Goal: Task Accomplishment & Management: Use online tool/utility

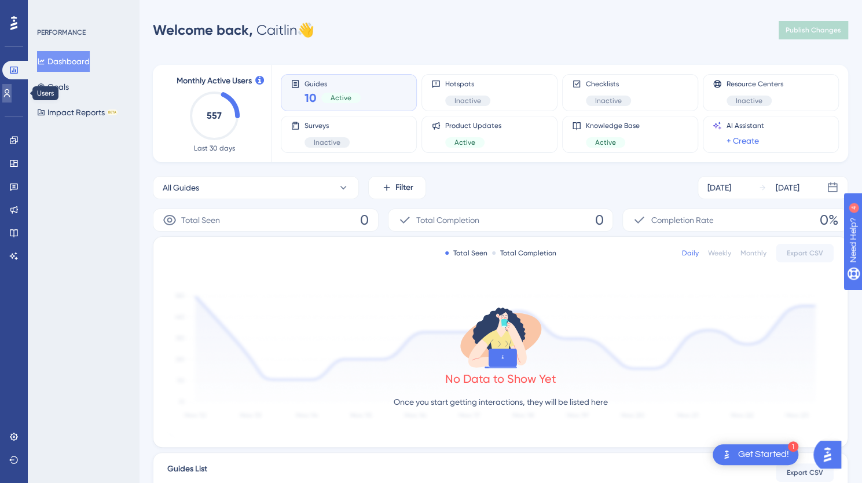
click at [12, 94] on link at bounding box center [6, 93] width 9 height 19
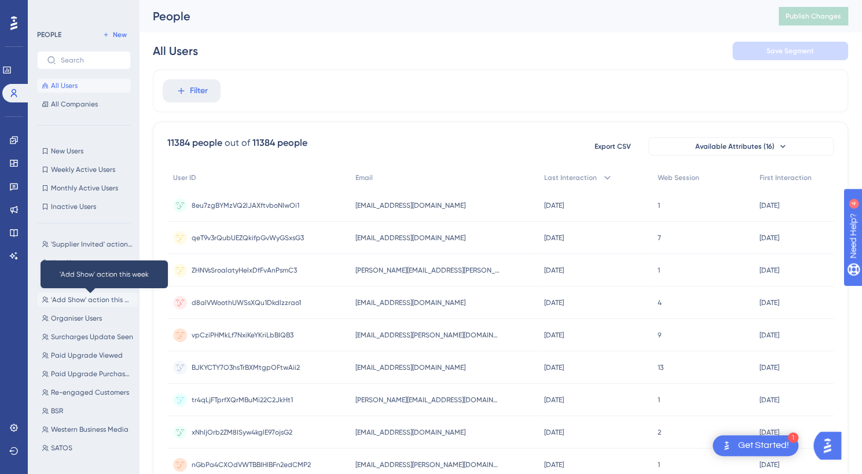
click at [82, 298] on span "'Add Show' action this week" at bounding box center [92, 299] width 82 height 9
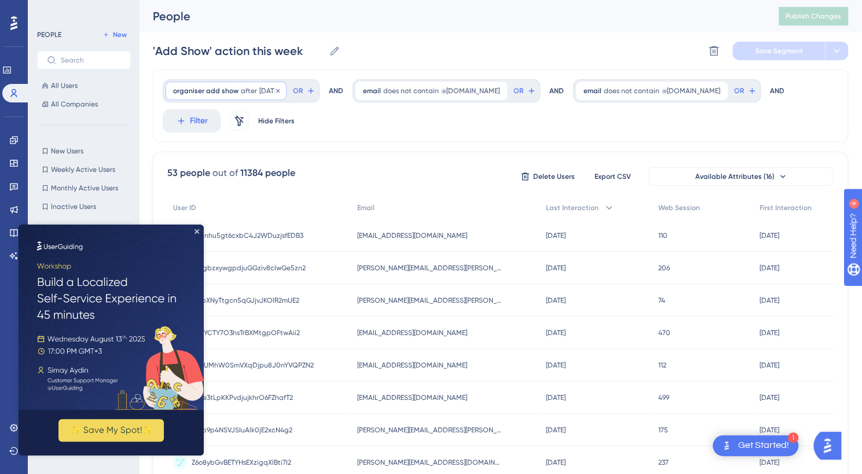
click at [232, 91] on span "organiser add show" at bounding box center [205, 90] width 65 height 9
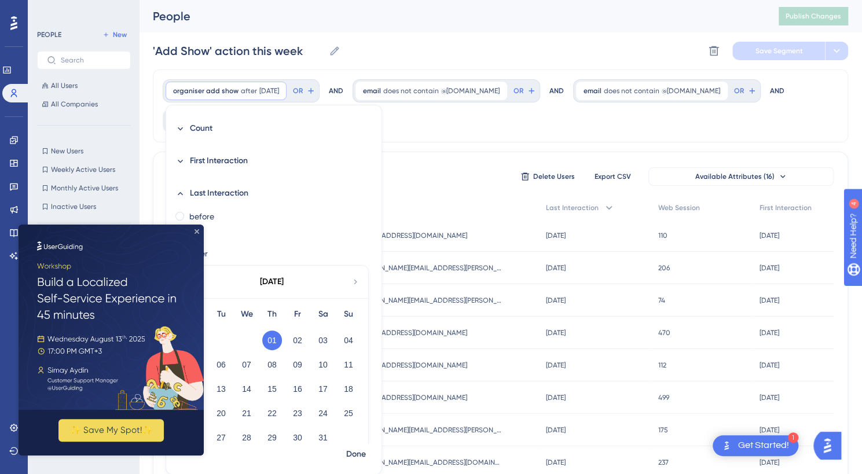
click at [196, 233] on icon "Close Preview" at bounding box center [197, 231] width 5 height 5
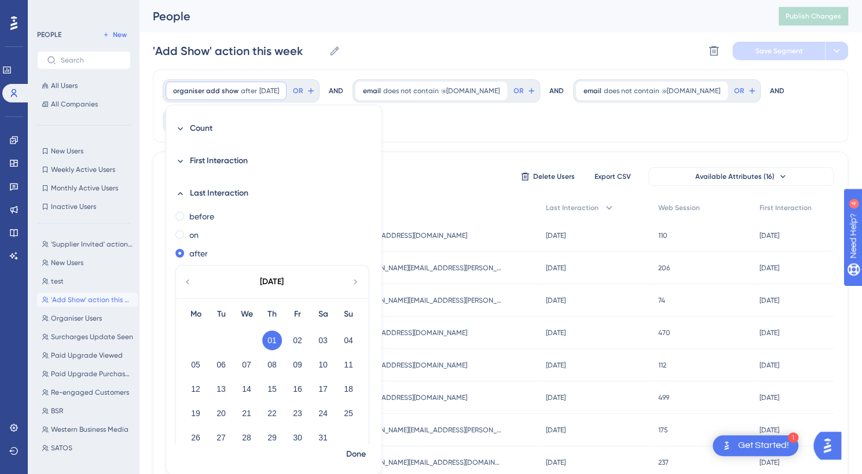
click at [354, 281] on icon at bounding box center [355, 282] width 9 height 10
click at [190, 365] on button "04" at bounding box center [196, 365] width 20 height 20
click at [353, 452] on span "Done" at bounding box center [356, 454] width 20 height 14
